Goal: Information Seeking & Learning: Compare options

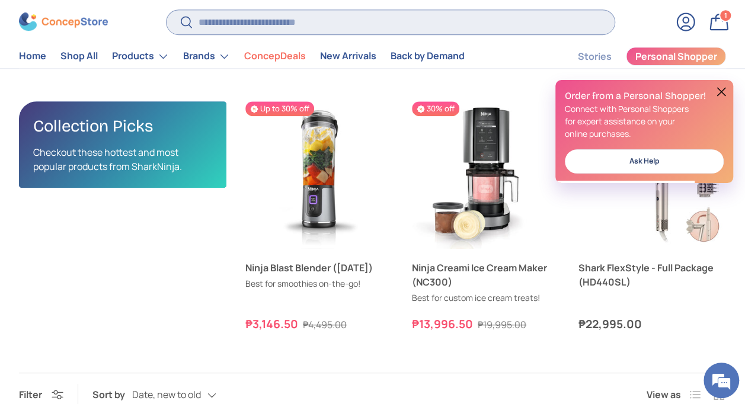
click at [228, 23] on input "Search" at bounding box center [390, 22] width 448 height 24
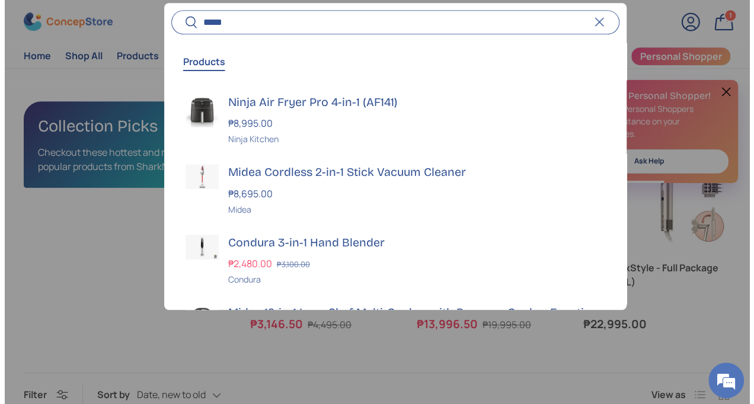
scroll to position [2552, 3725]
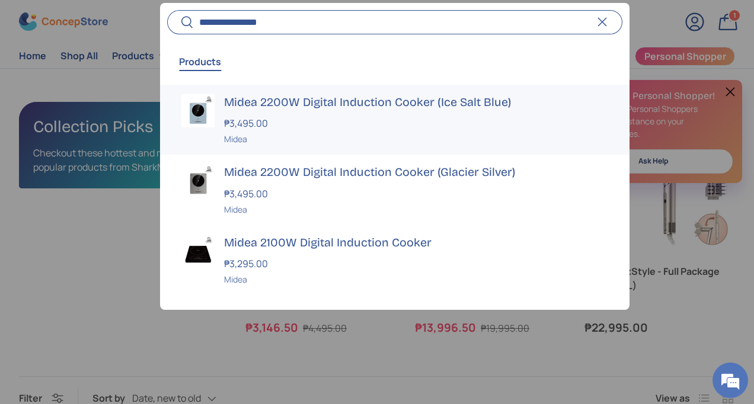
type input "**********"
click at [267, 126] on strong "₱3,495.00" at bounding box center [247, 123] width 47 height 13
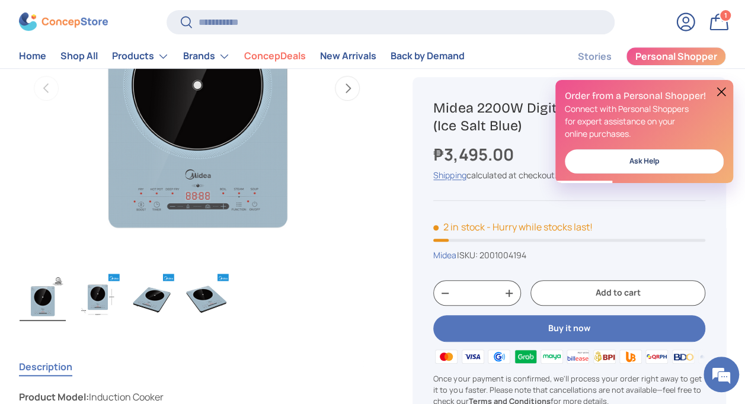
click at [369, 228] on img "Gallery Viewer" at bounding box center [196, 88] width 355 height 355
click at [718, 91] on button at bounding box center [721, 92] width 14 height 14
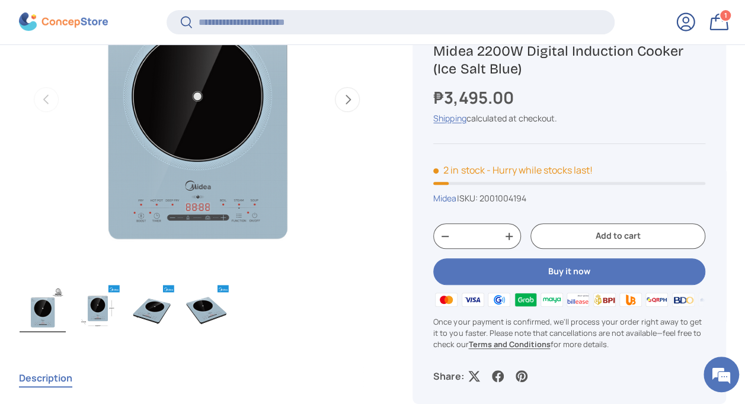
scroll to position [235, 0]
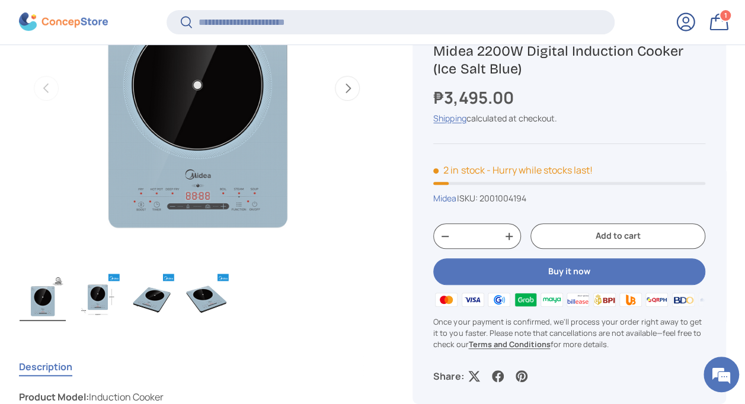
click at [165, 295] on img "Gallery Viewer" at bounding box center [152, 297] width 46 height 47
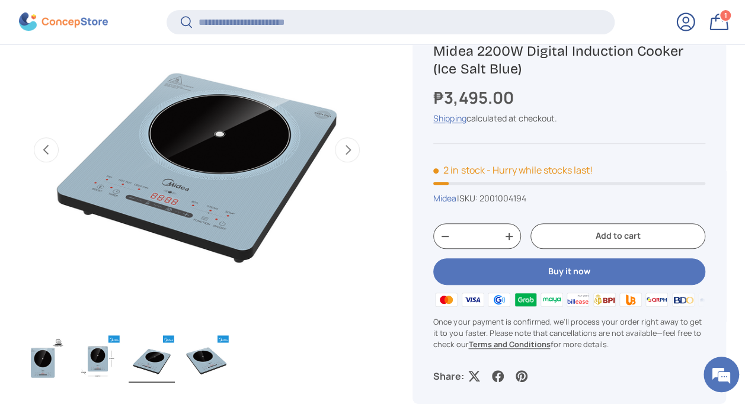
scroll to position [118, 0]
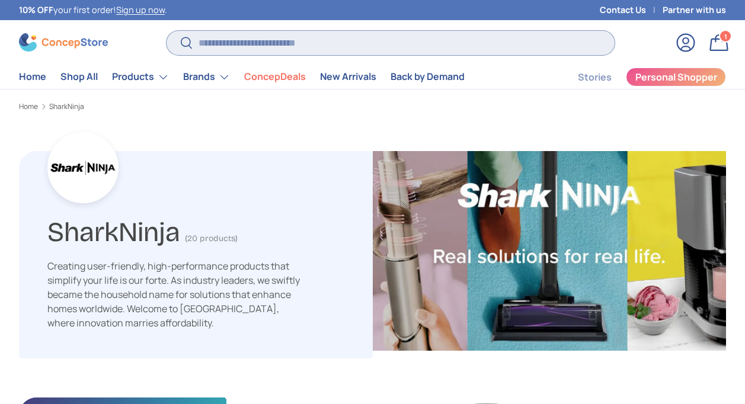
click at [282, 41] on input "Search" at bounding box center [390, 43] width 448 height 24
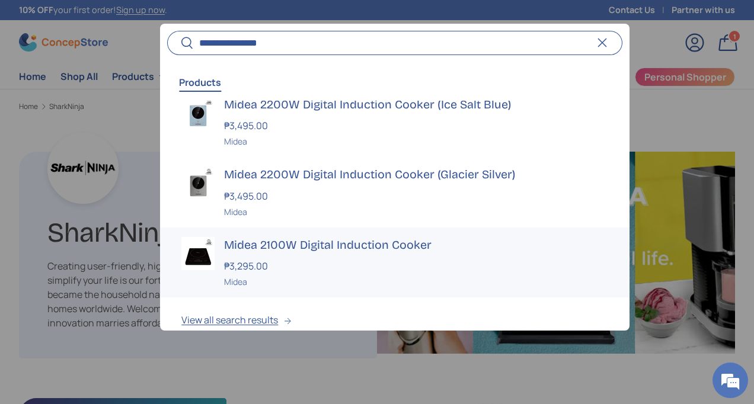
scroll to position [36, 0]
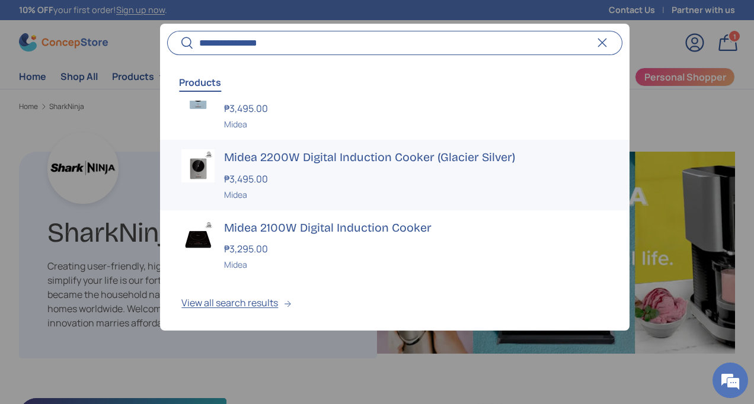
type input "**********"
click at [264, 175] on strong "₱3,495.00" at bounding box center [247, 178] width 47 height 13
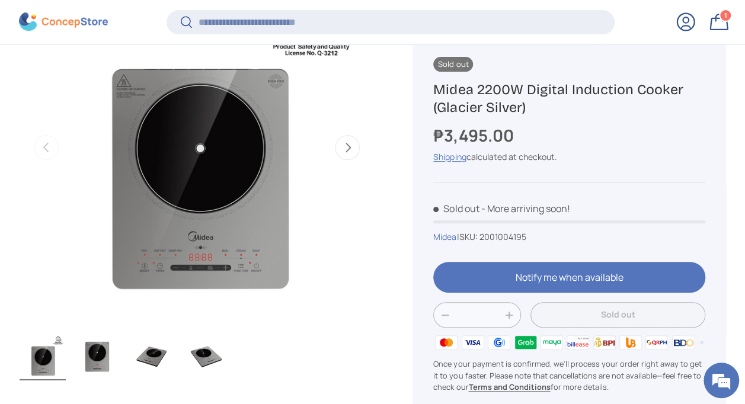
click at [164, 358] on img "Gallery Viewer" at bounding box center [152, 356] width 46 height 47
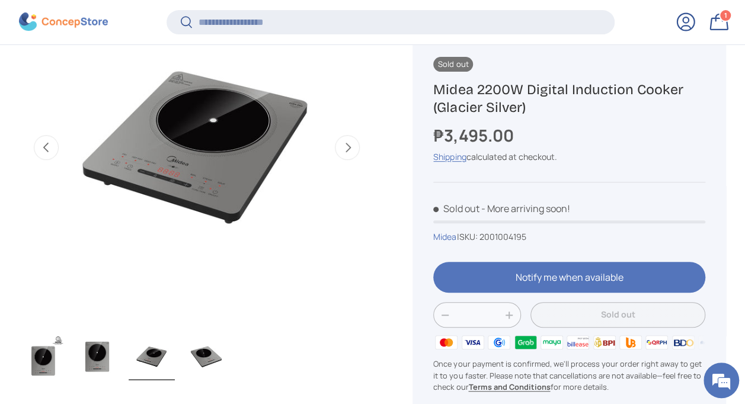
click at [188, 354] on img "Gallery Viewer" at bounding box center [206, 356] width 46 height 47
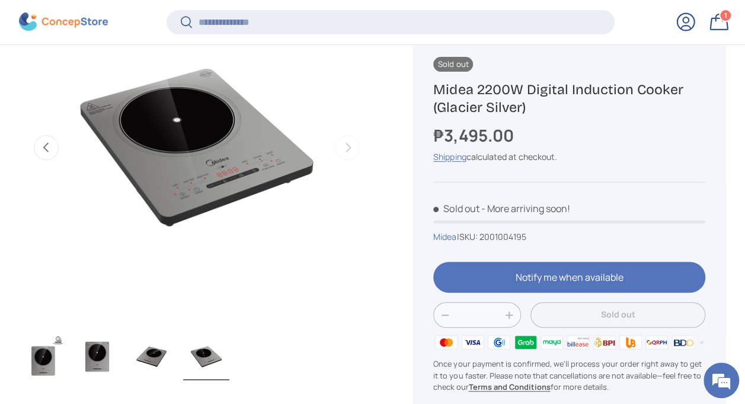
click at [94, 346] on img "Gallery Viewer" at bounding box center [97, 356] width 46 height 47
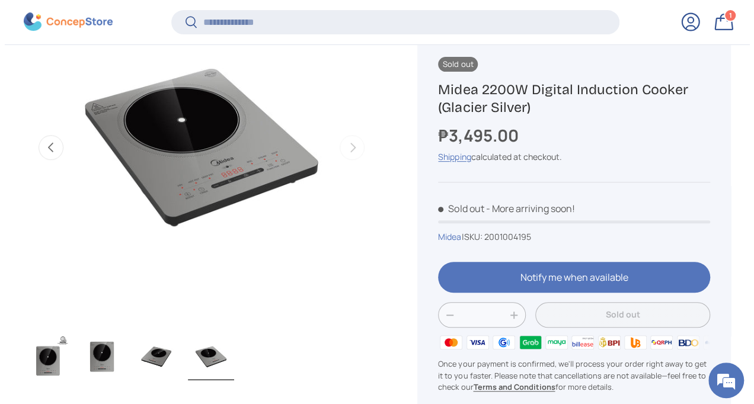
scroll to position [0, 361]
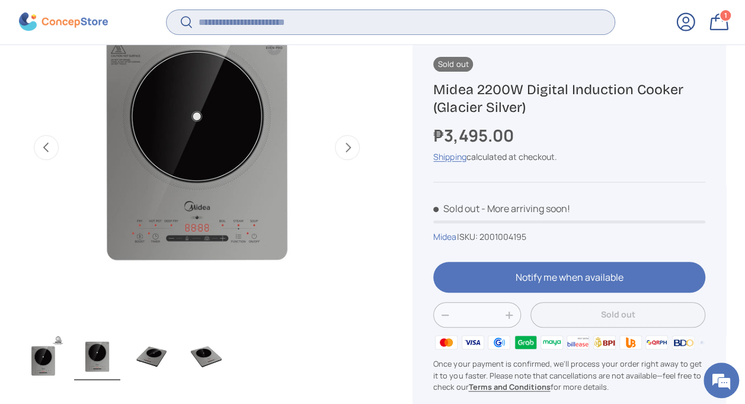
click at [258, 23] on input "Search" at bounding box center [390, 22] width 448 height 24
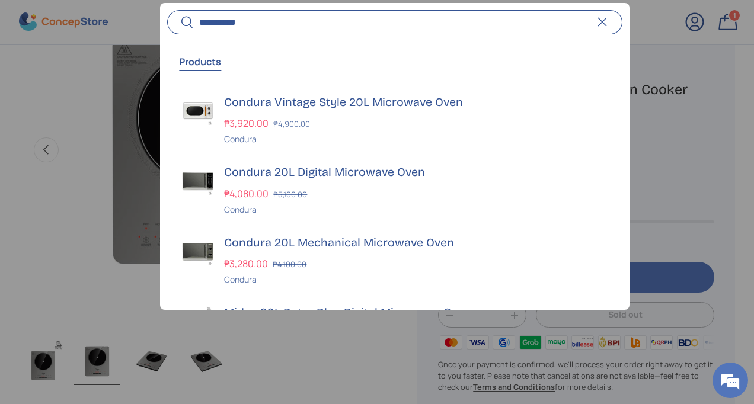
scroll to position [0, 366]
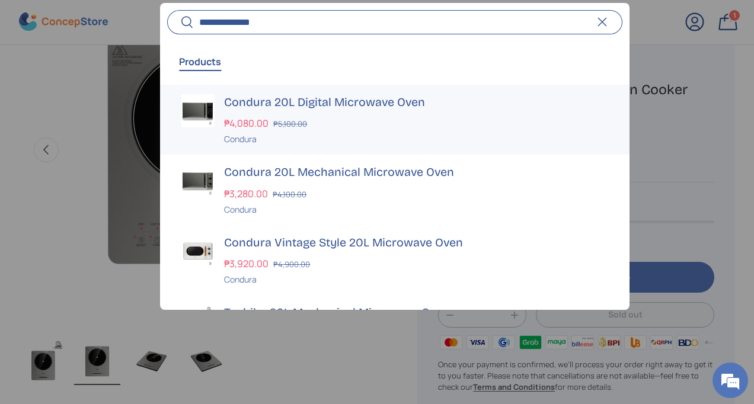
type input "**********"
click at [245, 122] on strong "₱4,080.00" at bounding box center [247, 123] width 47 height 13
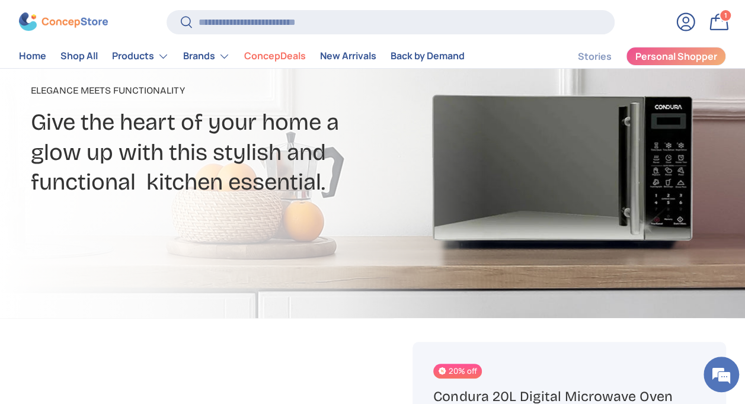
scroll to position [118, 0]
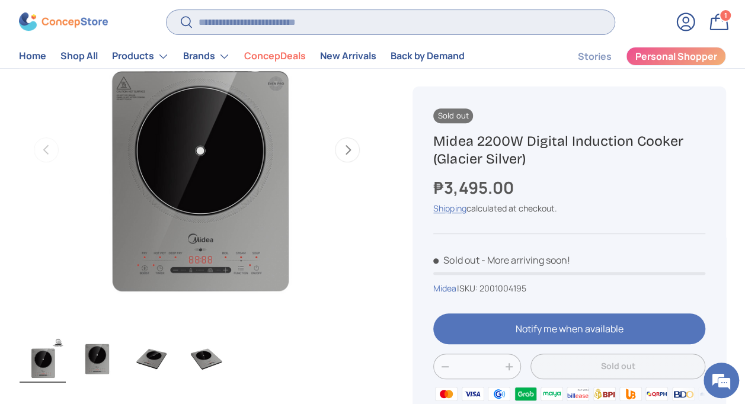
click at [238, 23] on input "Search" at bounding box center [390, 22] width 448 height 24
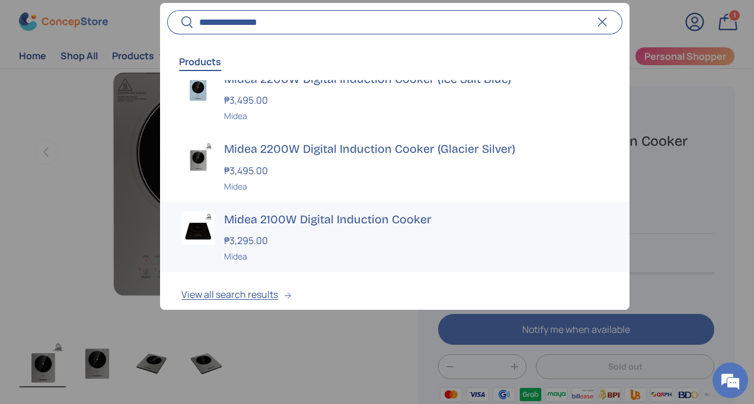
scroll to position [36, 0]
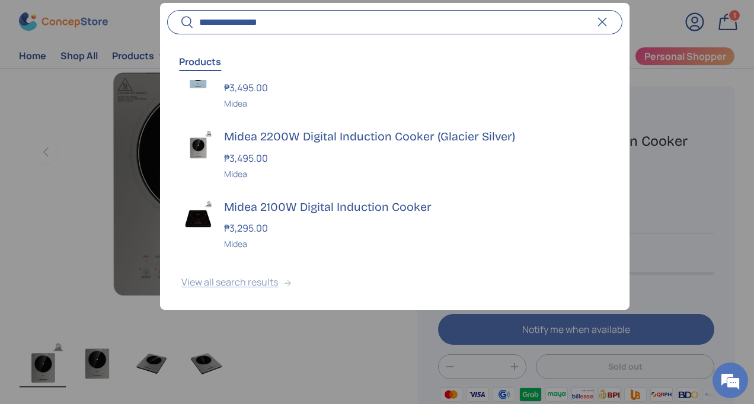
type input "**********"
click at [233, 283] on button "View all search results" at bounding box center [394, 285] width 469 height 50
drag, startPoint x: 286, startPoint y: 25, endPoint x: 85, endPoint y: 5, distance: 201.3
click at [167, 10] on predictive-search "**********" at bounding box center [394, 22] width 454 height 24
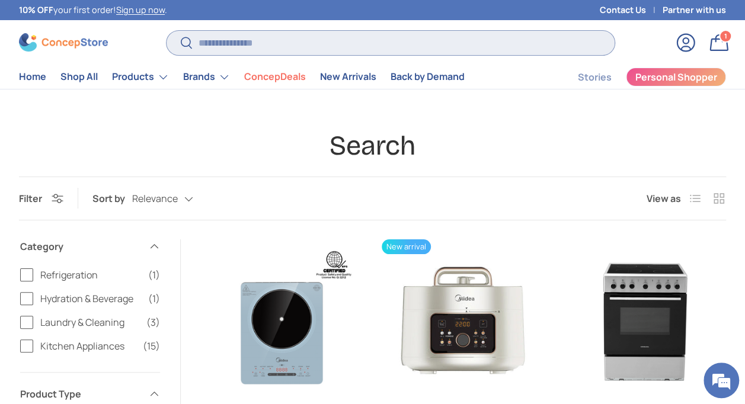
click at [234, 37] on input "Search" at bounding box center [390, 43] width 448 height 24
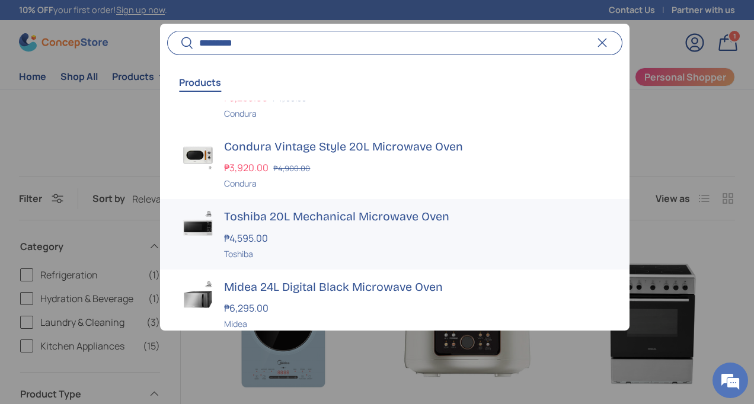
type input "*********"
click at [326, 231] on div "₱4,595.00" at bounding box center [415, 238] width 383 height 14
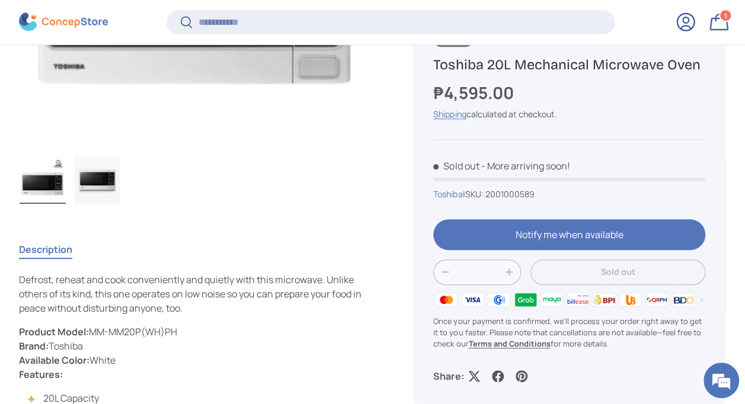
scroll to position [353, 0]
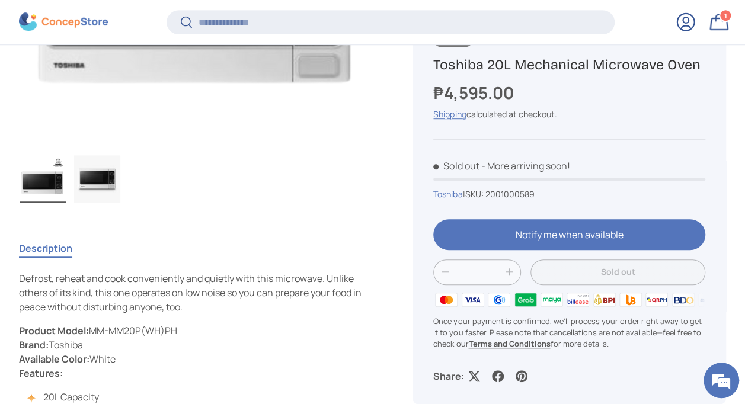
click at [111, 185] on img "Gallery Viewer" at bounding box center [97, 178] width 46 height 47
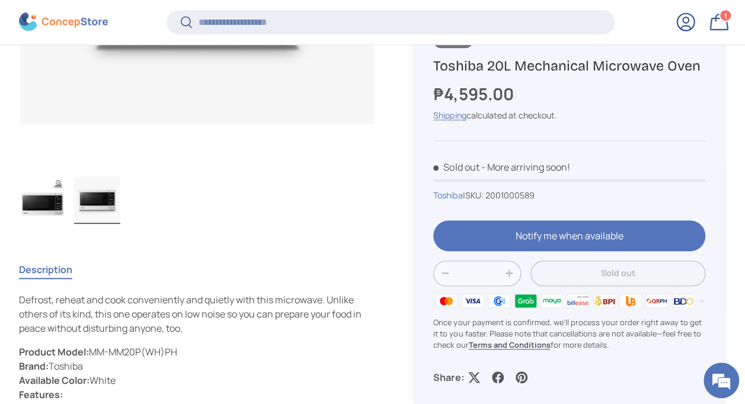
scroll to position [178, 0]
